Goal: Information Seeking & Learning: Learn about a topic

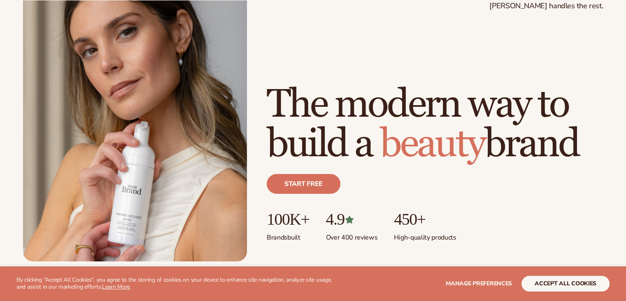
scroll to position [82, 0]
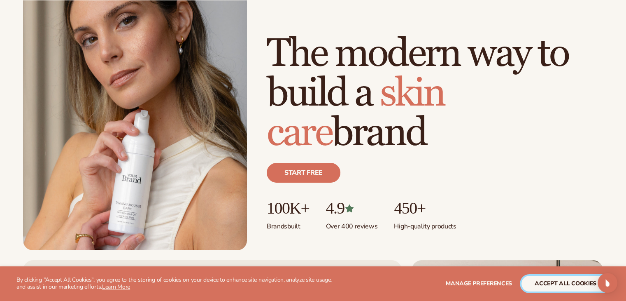
click at [577, 284] on button "accept all cookies" at bounding box center [566, 284] width 88 height 16
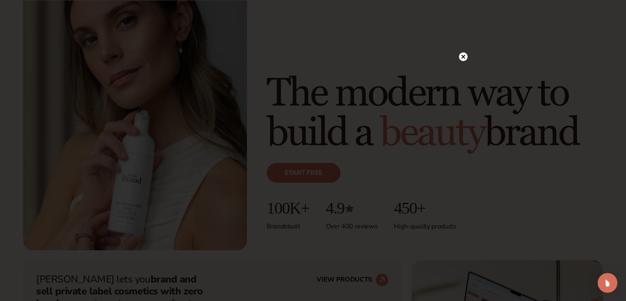
click at [466, 51] on div at bounding box center [463, 56] width 9 height 14
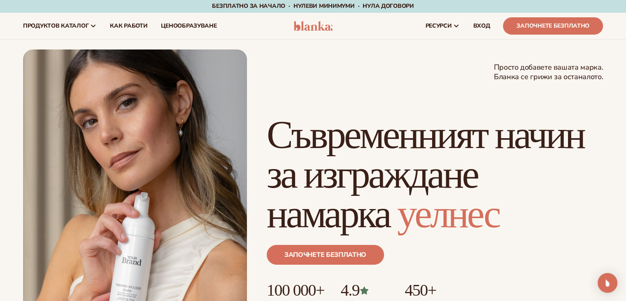
scroll to position [0, 0]
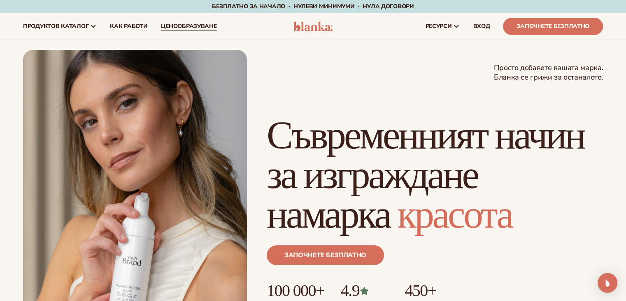
click at [166, 25] on font "ценообразуване" at bounding box center [189, 26] width 56 height 8
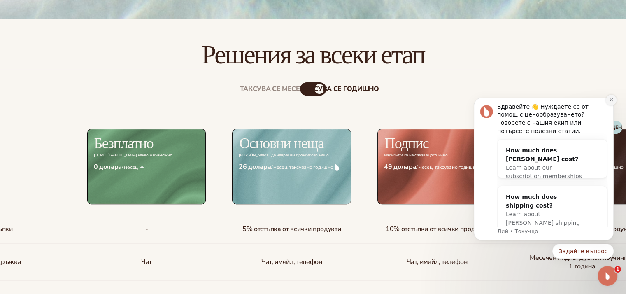
click at [610, 100] on icon "Отхвърляне на известието" at bounding box center [612, 100] width 5 height 5
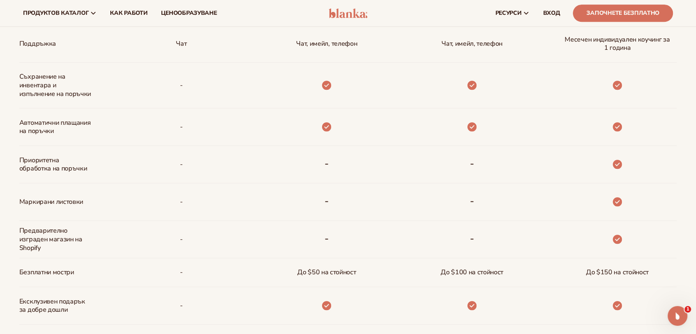
scroll to position [362, 0]
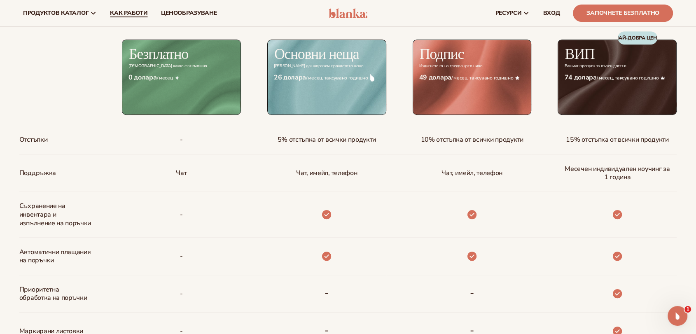
click at [110, 12] on font "Как работи" at bounding box center [128, 13] width 37 height 8
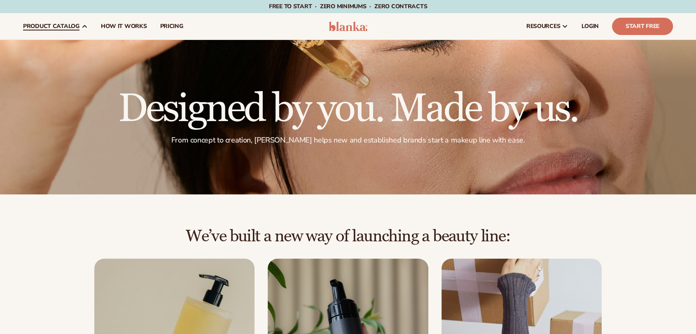
click at [83, 27] on icon at bounding box center [85, 27] width 4 height 2
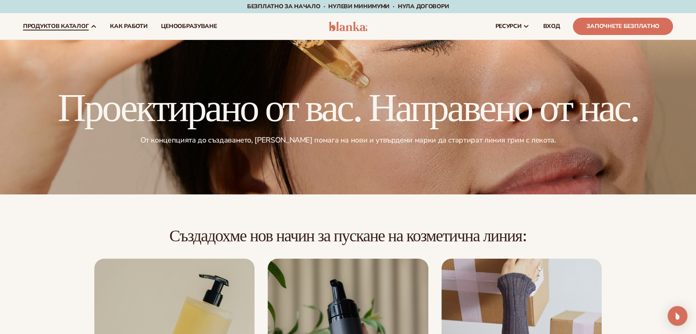
click at [83, 27] on font "продуктов каталог" at bounding box center [55, 26] width 65 height 8
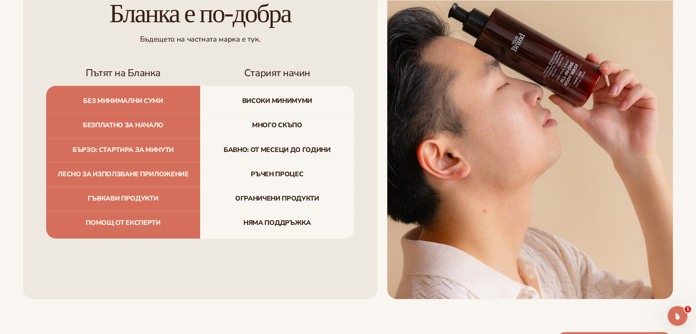
scroll to position [961, 0]
click at [266, 99] on font "Високи минимуми" at bounding box center [277, 100] width 70 height 9
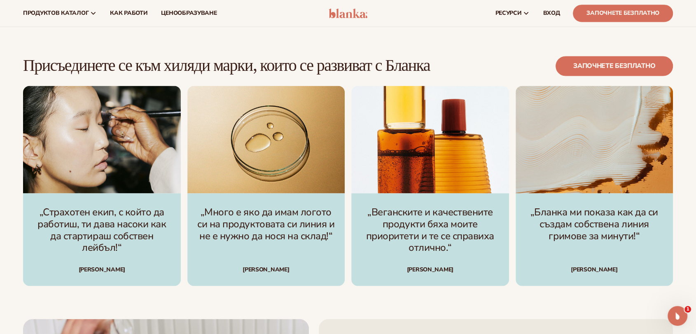
scroll to position [1236, 0]
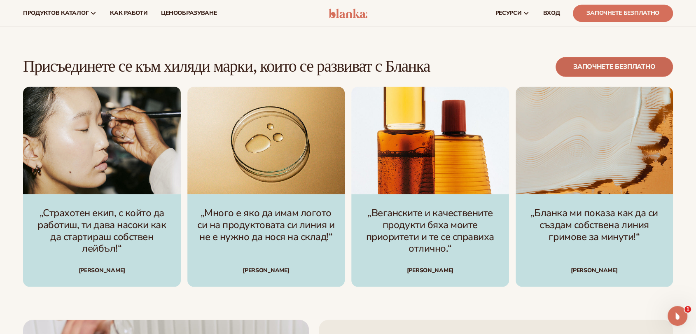
click at [580, 61] on link "Започнете безплатно" at bounding box center [614, 67] width 117 height 20
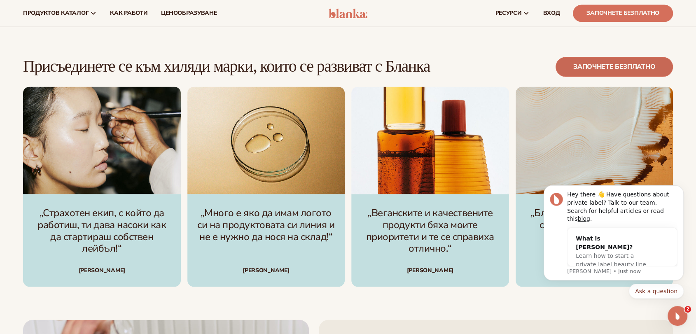
scroll to position [0, 0]
